Goal: Navigation & Orientation: Find specific page/section

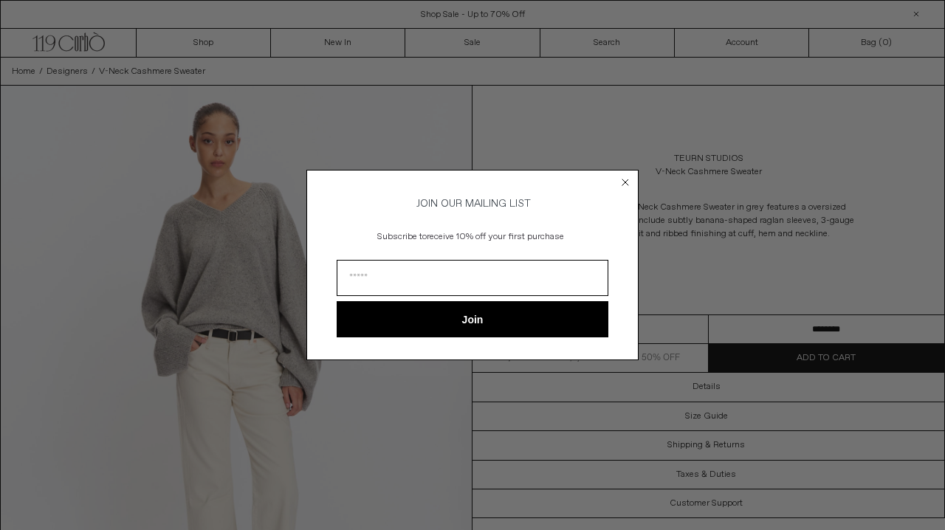
click at [620, 176] on circle "Close dialog" at bounding box center [626, 182] width 14 height 14
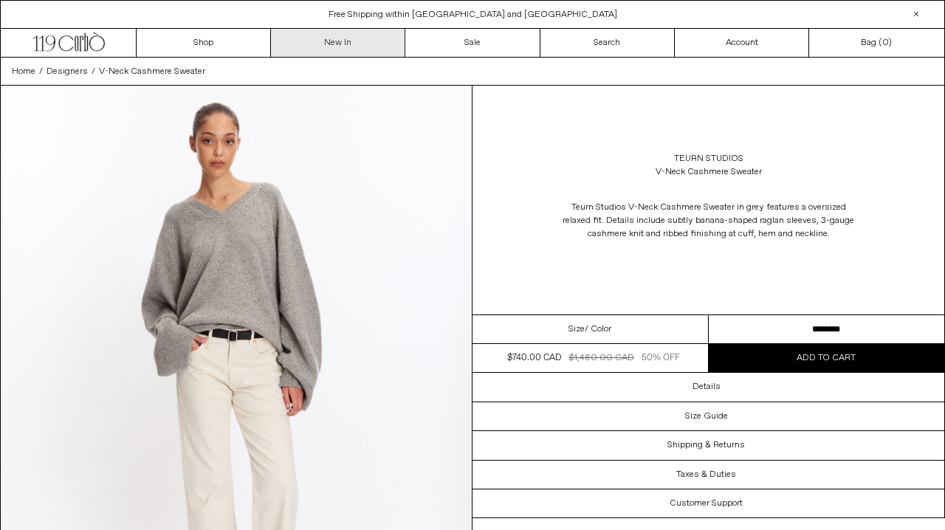
click at [333, 41] on link "New In" at bounding box center [338, 43] width 134 height 28
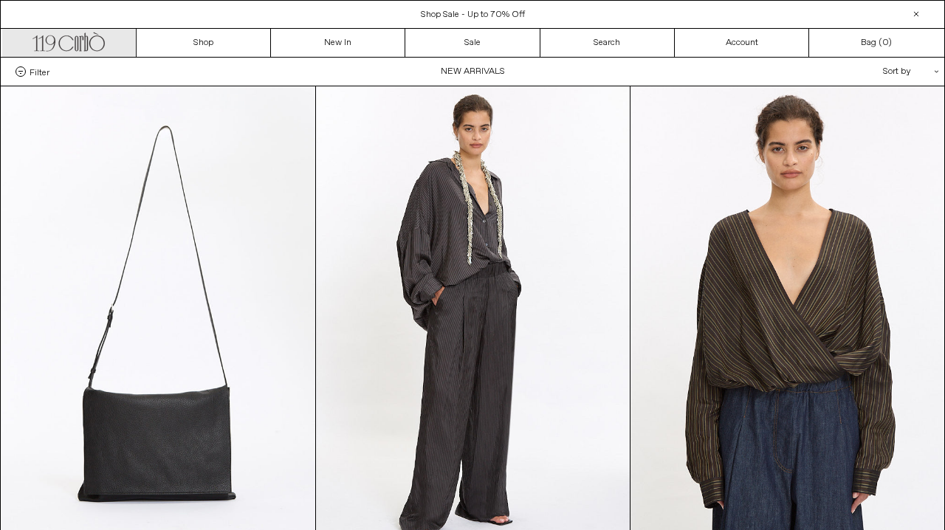
click at [98, 49] on icon ".cls-1, .cls-2 { fill: #231f20; stroke: #231f20; stroke-miterlimit: 10; stroke-…" at bounding box center [68, 40] width 72 height 21
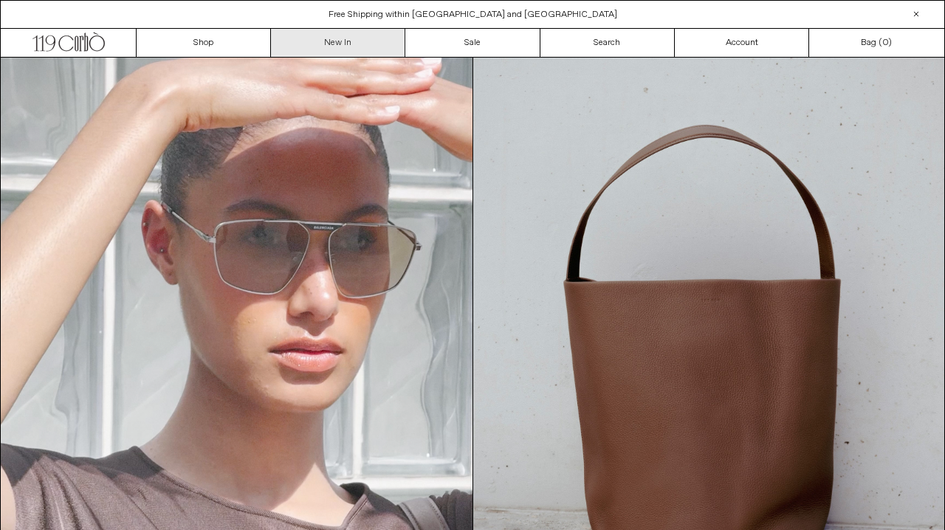
click at [323, 47] on link "New In" at bounding box center [338, 43] width 134 height 28
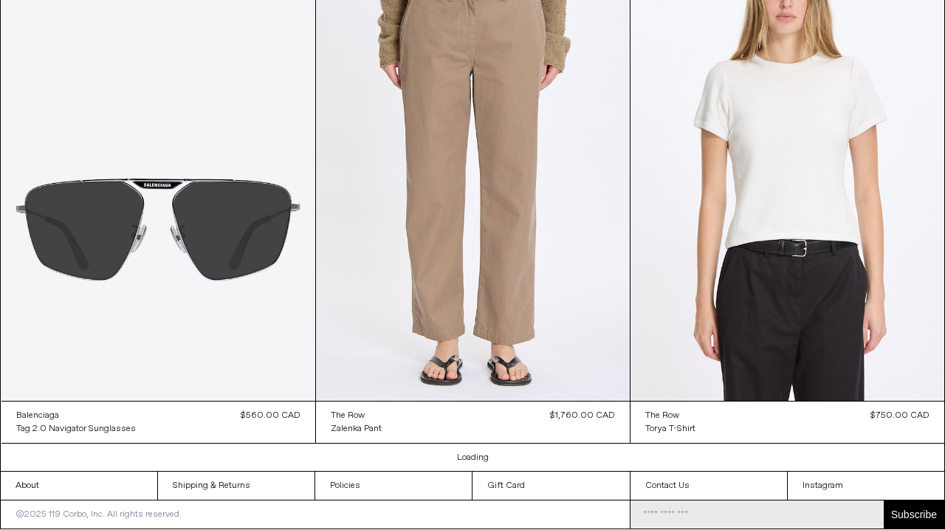
scroll to position [11981, 0]
